Goal: Communication & Community: Ask a question

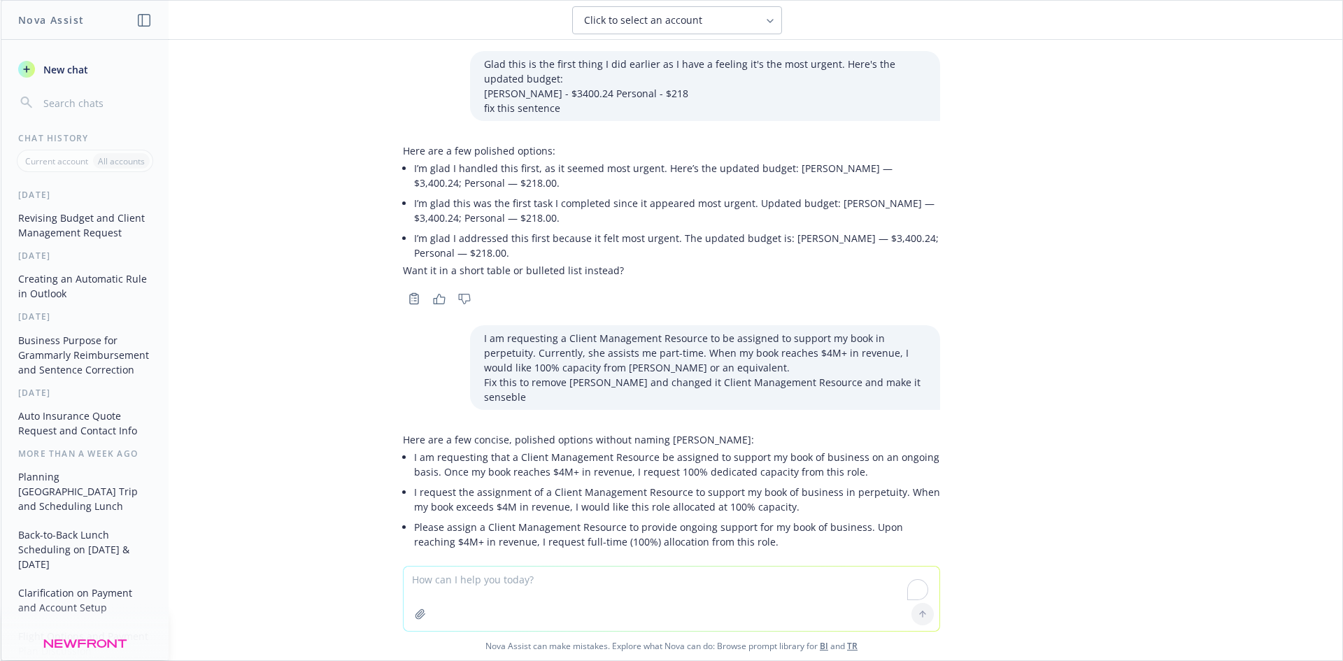
scroll to position [1059, 0]
